Goal: Task Accomplishment & Management: Use online tool/utility

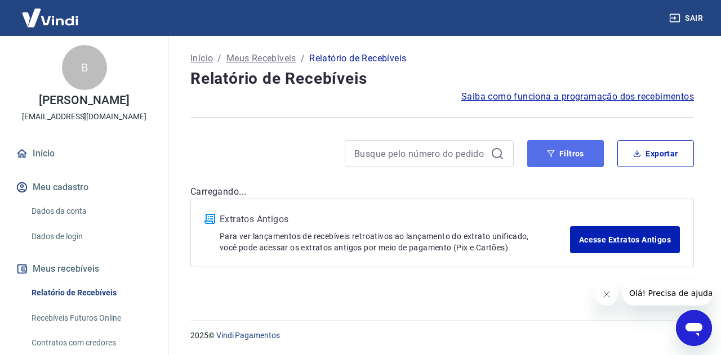
click at [539, 159] on button "Filtros" at bounding box center [565, 153] width 77 height 27
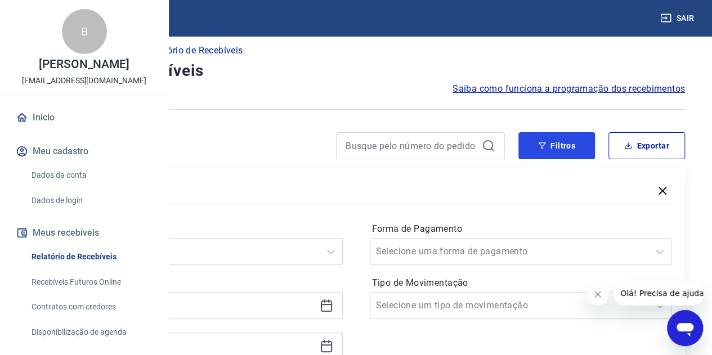
scroll to position [113, 0]
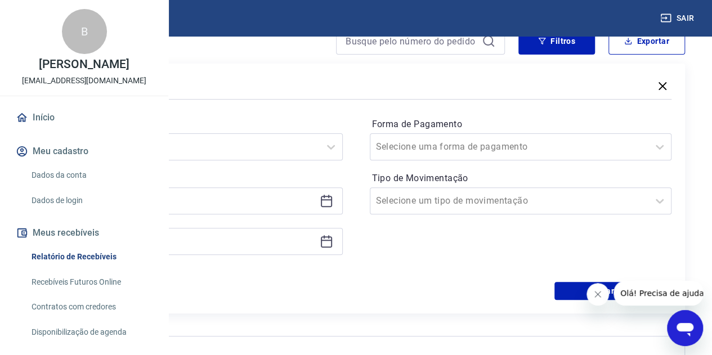
click at [333, 203] on icon at bounding box center [327, 201] width 14 height 14
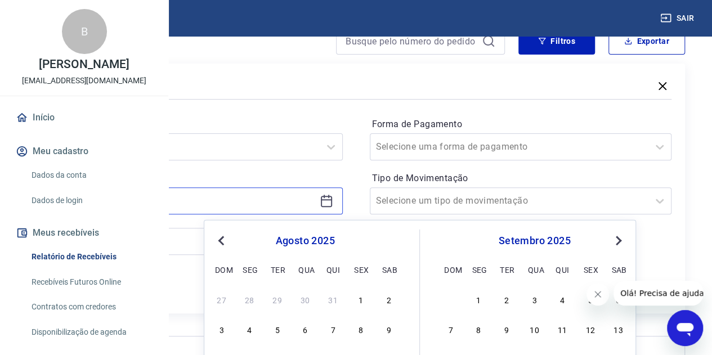
scroll to position [223, 0]
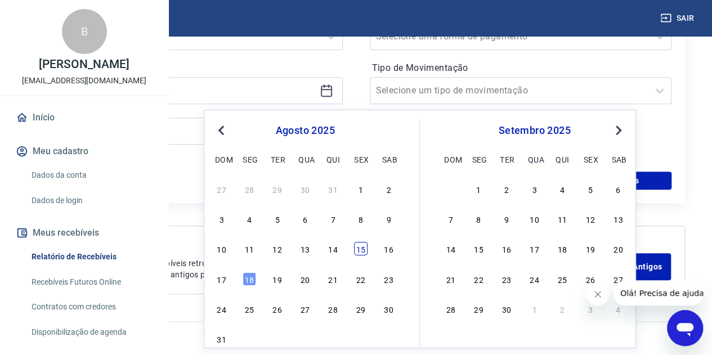
click at [358, 252] on div "15" at bounding box center [361, 249] width 14 height 14
type input "[DATE]"
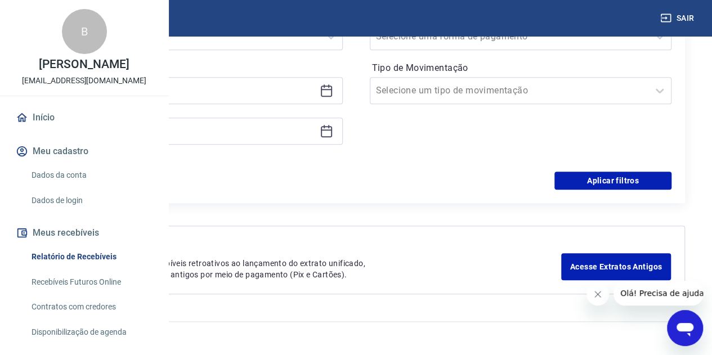
click at [333, 132] on icon at bounding box center [327, 131] width 14 height 14
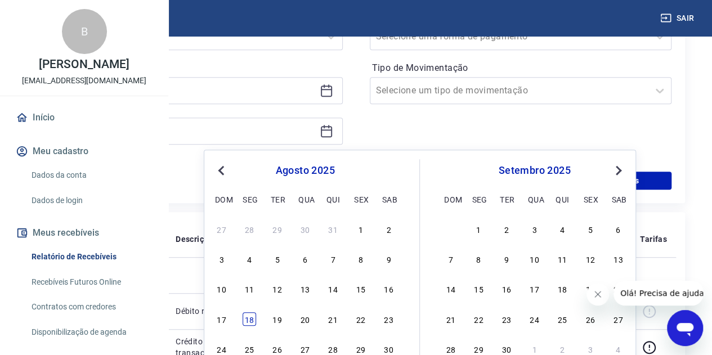
click at [245, 324] on div "18" at bounding box center [250, 320] width 14 height 14
type input "[DATE]"
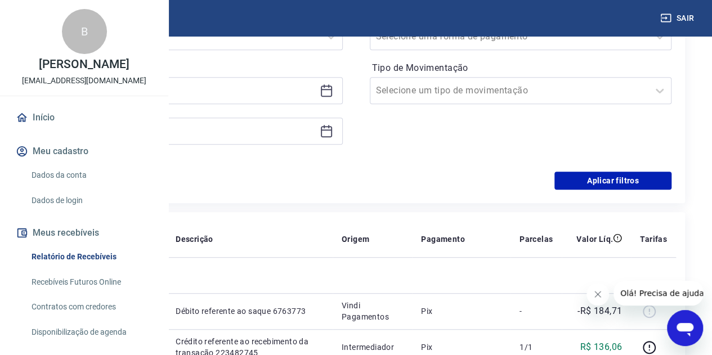
scroll to position [110, 0]
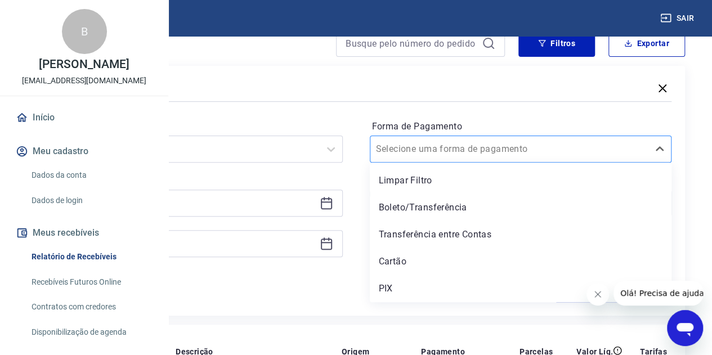
click at [488, 151] on input "Forma de Pagamento" at bounding box center [433, 149] width 114 height 14
drag, startPoint x: 462, startPoint y: 288, endPoint x: 504, endPoint y: 252, distance: 55.5
click at [462, 288] on div "PIX" at bounding box center [521, 289] width 302 height 23
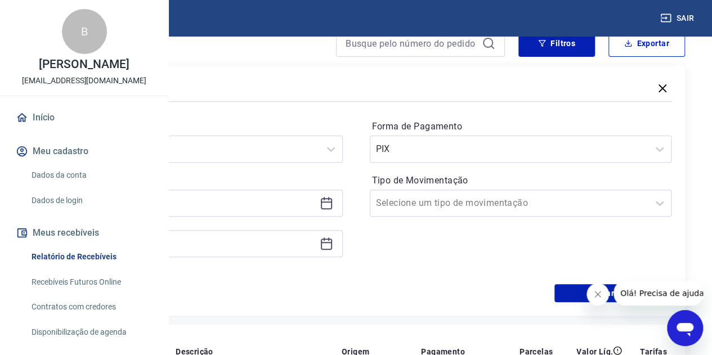
click at [601, 294] on icon "Fechar mensagem da empresa" at bounding box center [598, 294] width 9 height 9
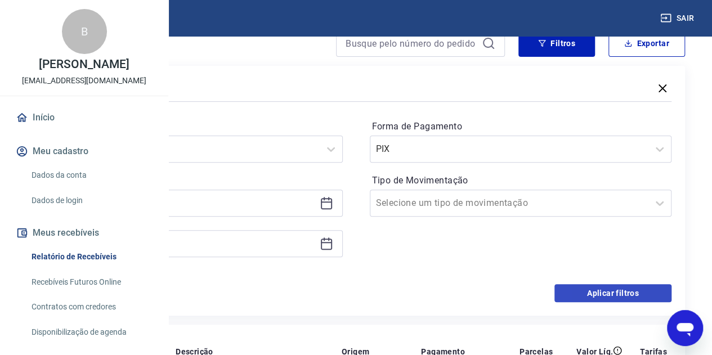
click at [590, 296] on button "Aplicar filtros" at bounding box center [613, 293] width 117 height 18
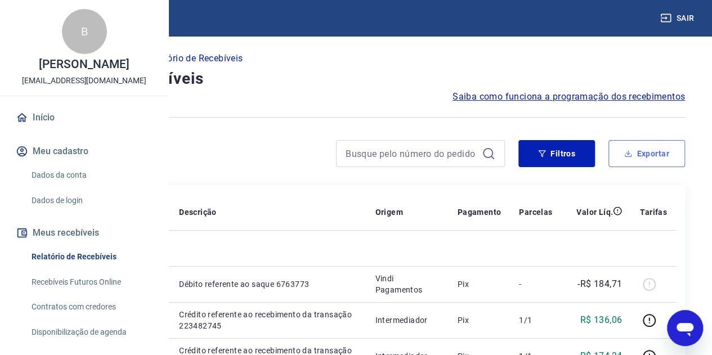
click at [621, 161] on button "Exportar" at bounding box center [647, 153] width 77 height 27
type input "[DATE]"
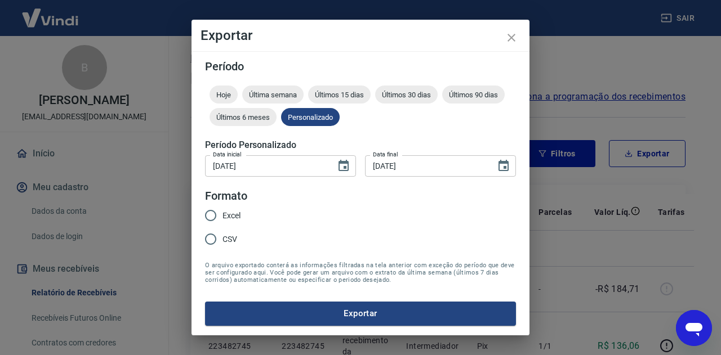
click at [235, 218] on span "Excel" at bounding box center [231, 216] width 18 height 12
click at [222, 218] on input "Excel" at bounding box center [211, 216] width 24 height 24
radio input "true"
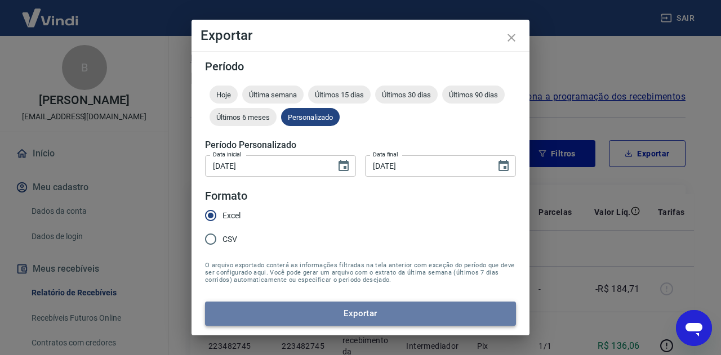
click at [324, 310] on button "Exportar" at bounding box center [360, 314] width 311 height 24
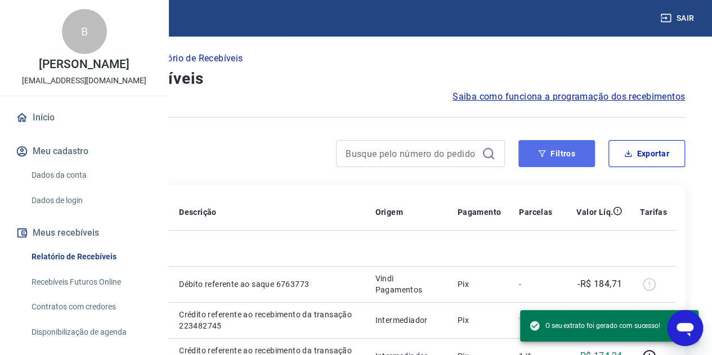
click at [564, 166] on button "Filtros" at bounding box center [557, 153] width 77 height 27
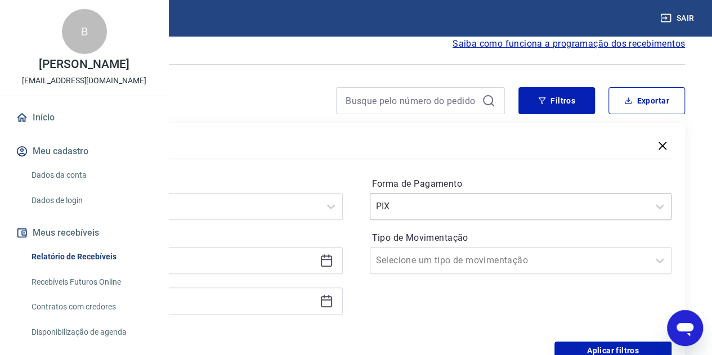
click at [483, 220] on div "PIX" at bounding box center [521, 206] width 302 height 27
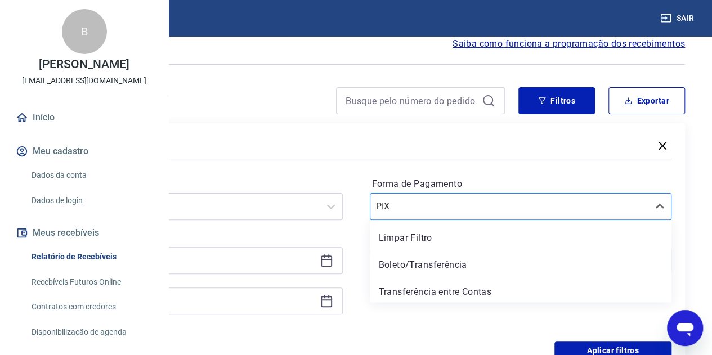
scroll to position [57, 0]
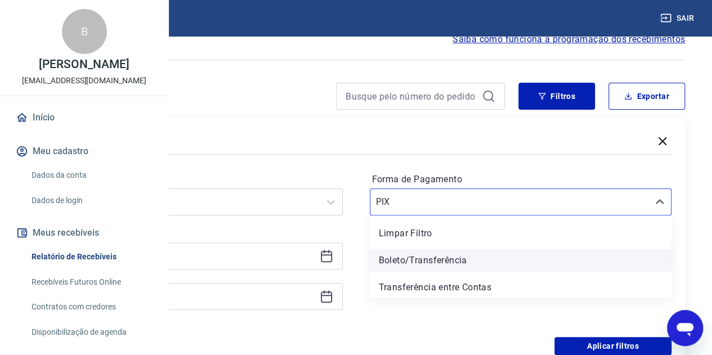
click at [481, 261] on div "Boleto/Transferência" at bounding box center [521, 261] width 302 height 23
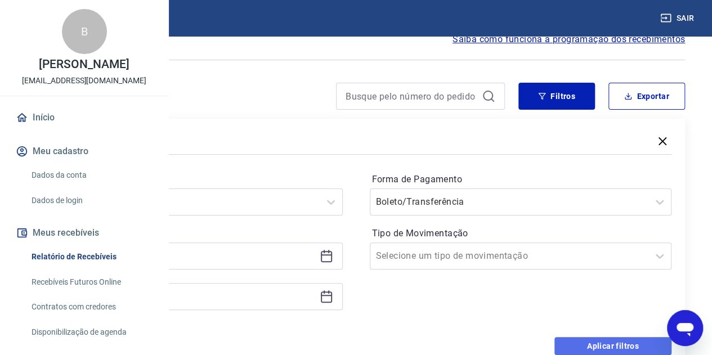
click at [575, 338] on button "Aplicar filtros" at bounding box center [613, 346] width 117 height 18
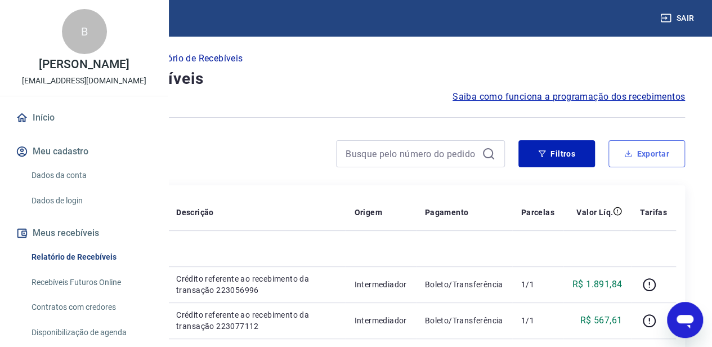
click at [618, 154] on button "Exportar" at bounding box center [647, 153] width 77 height 27
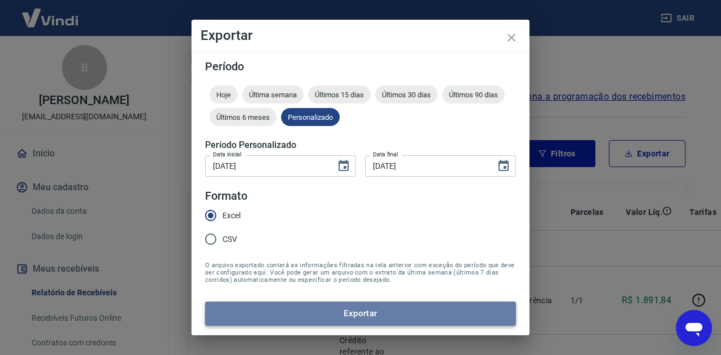
click at [291, 316] on button "Exportar" at bounding box center [360, 314] width 311 height 24
